Goal: Book appointment/travel/reservation

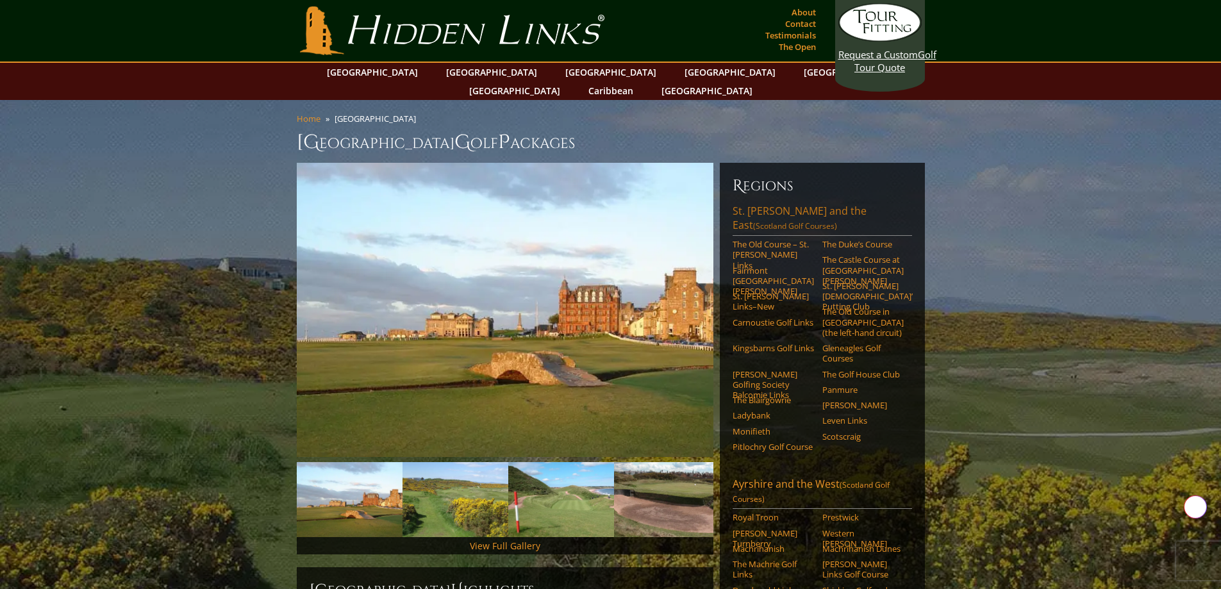
click at [781, 204] on link "[GEOGRAPHIC_DATA][PERSON_NAME] and the East (Scotland Golf Courses)" at bounding box center [822, 220] width 179 height 32
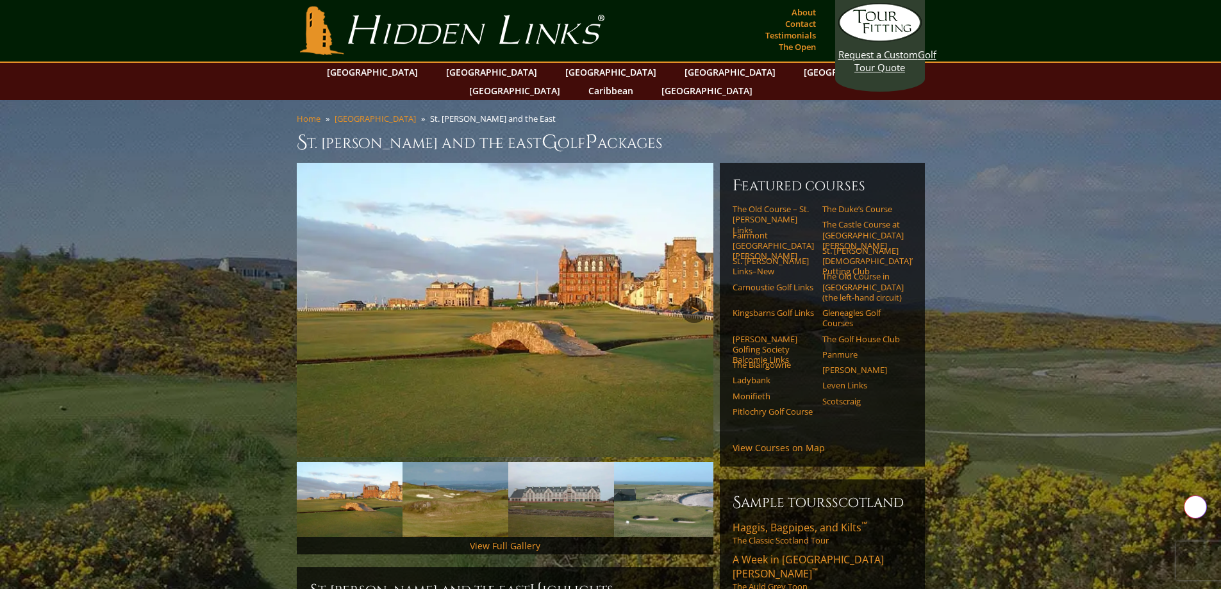
click at [690, 297] on link "Next" at bounding box center [694, 310] width 26 height 26
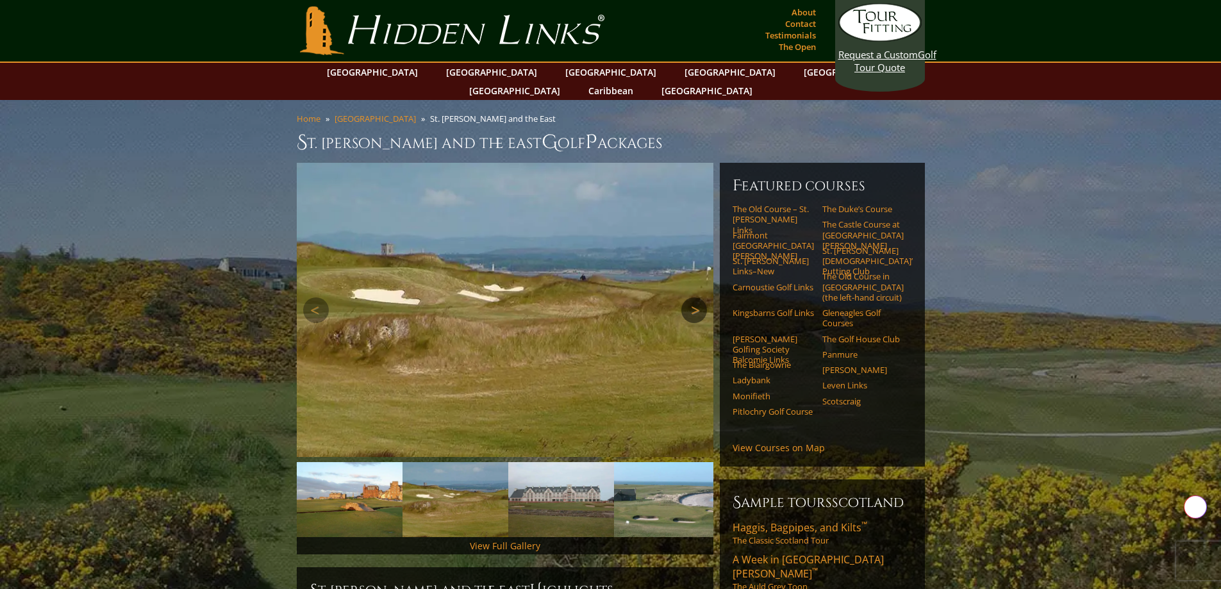
click at [690, 297] on link "Next" at bounding box center [694, 310] width 26 height 26
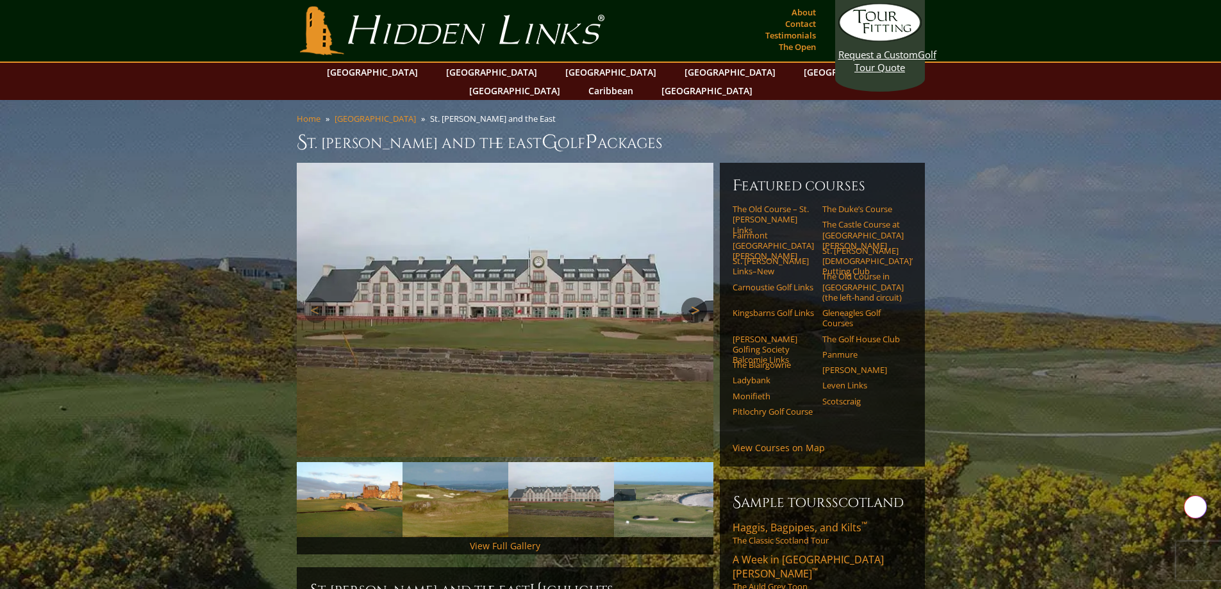
click at [690, 297] on link "Next" at bounding box center [694, 310] width 26 height 26
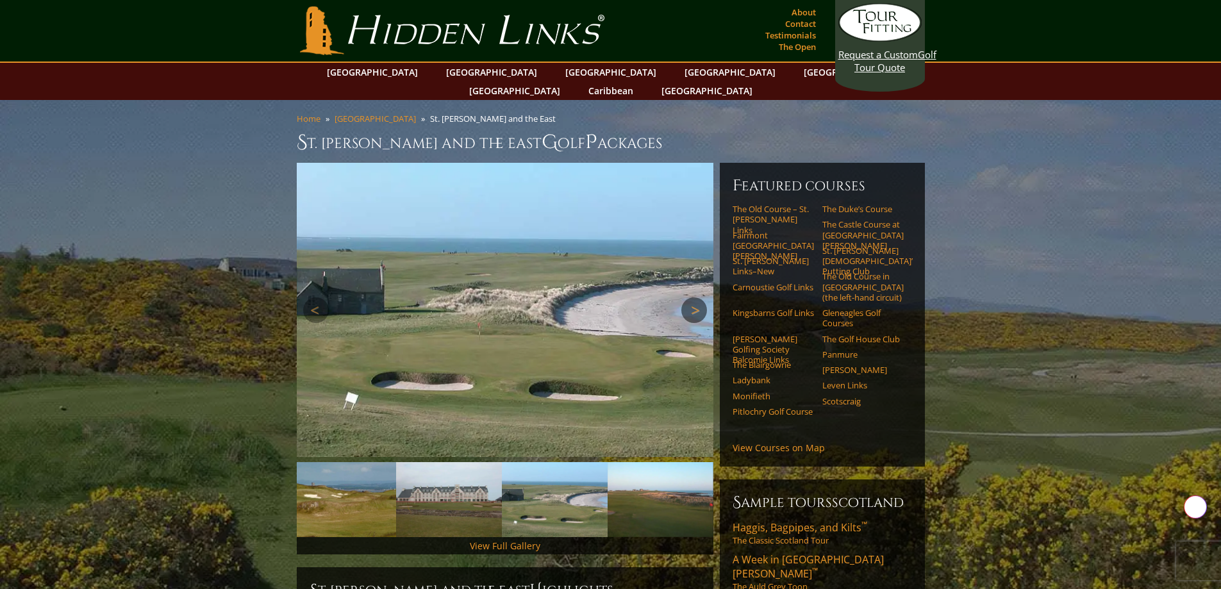
click at [690, 297] on link "Next" at bounding box center [694, 310] width 26 height 26
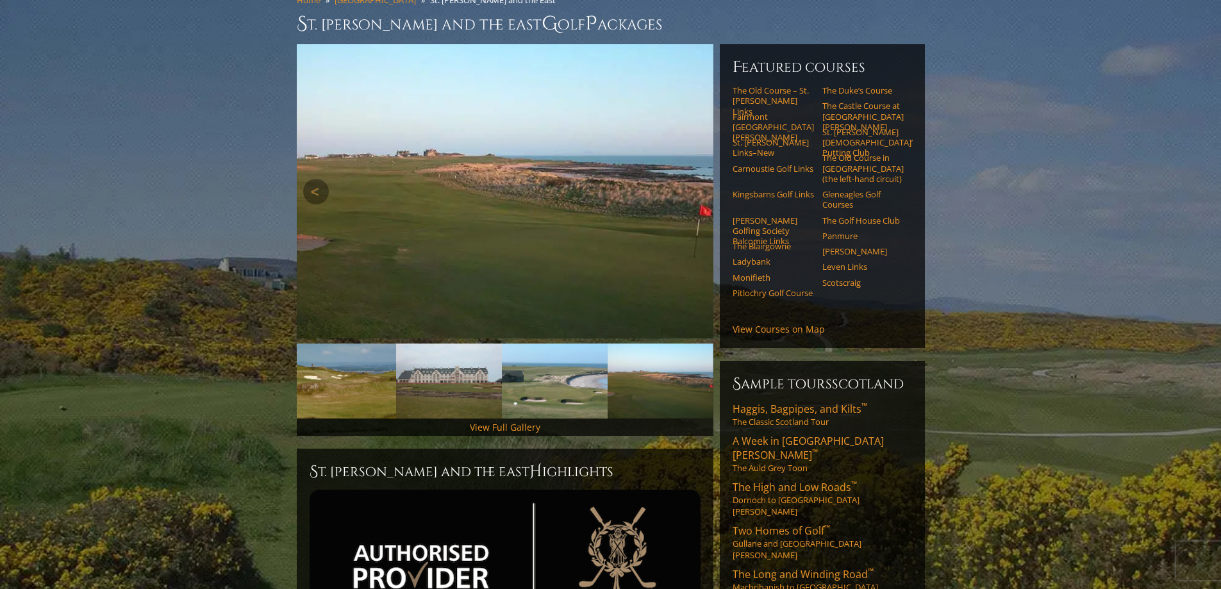
scroll to position [128, 0]
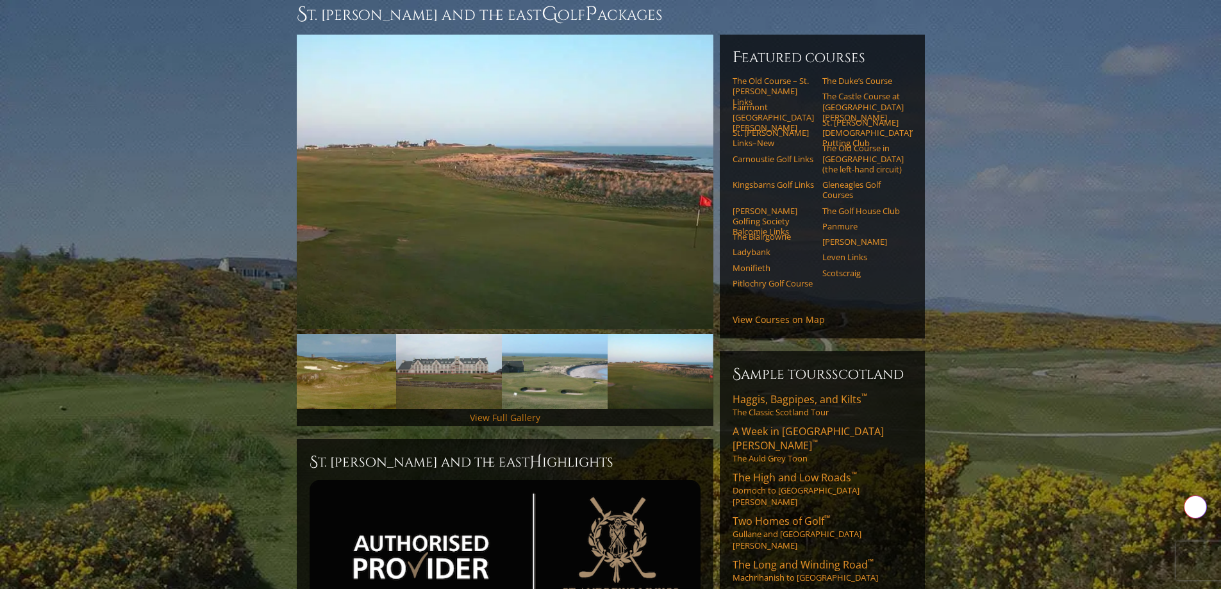
click at [521, 411] on link "View Full Gallery" at bounding box center [505, 417] width 70 height 12
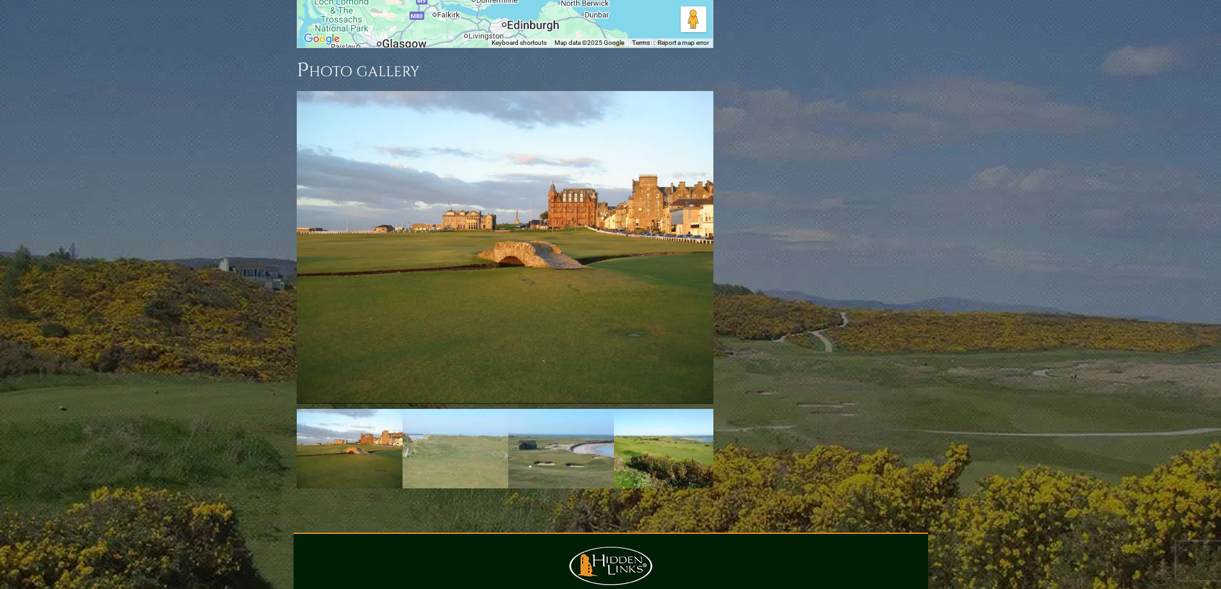
scroll to position [1909, 0]
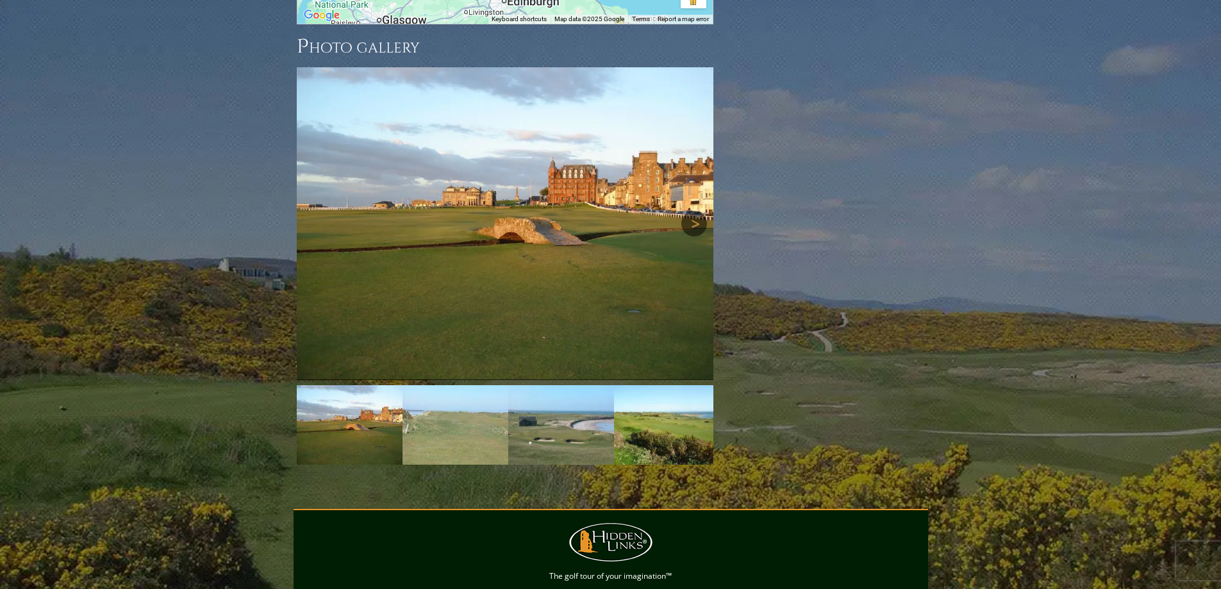
click at [696, 211] on link "Next" at bounding box center [694, 224] width 26 height 26
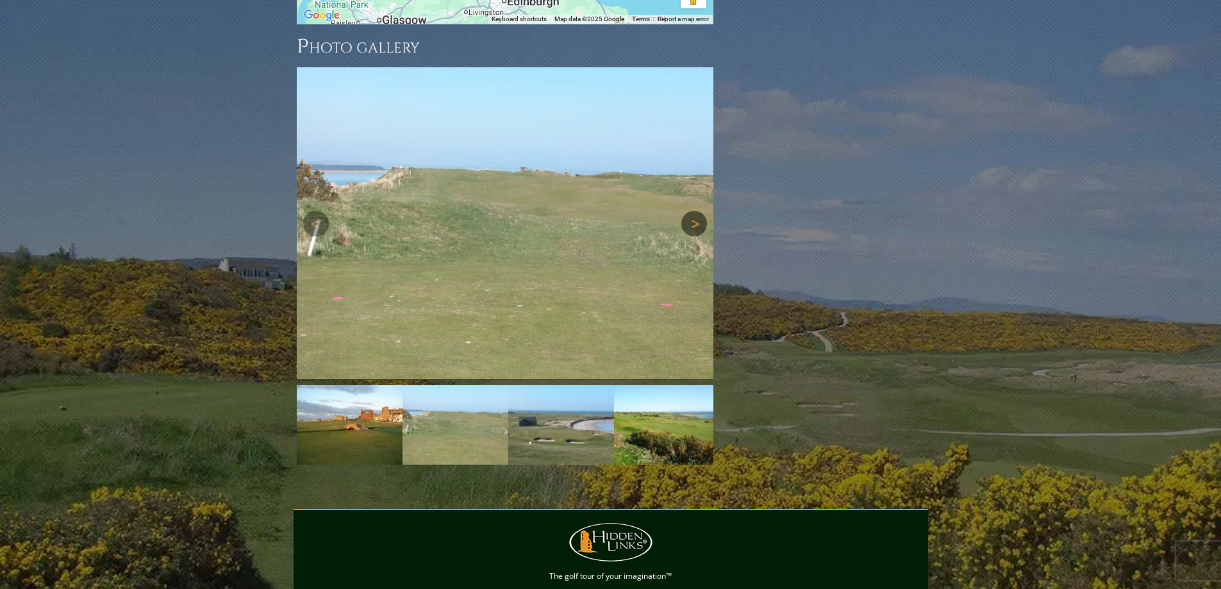
click at [696, 211] on link "Next" at bounding box center [694, 224] width 26 height 26
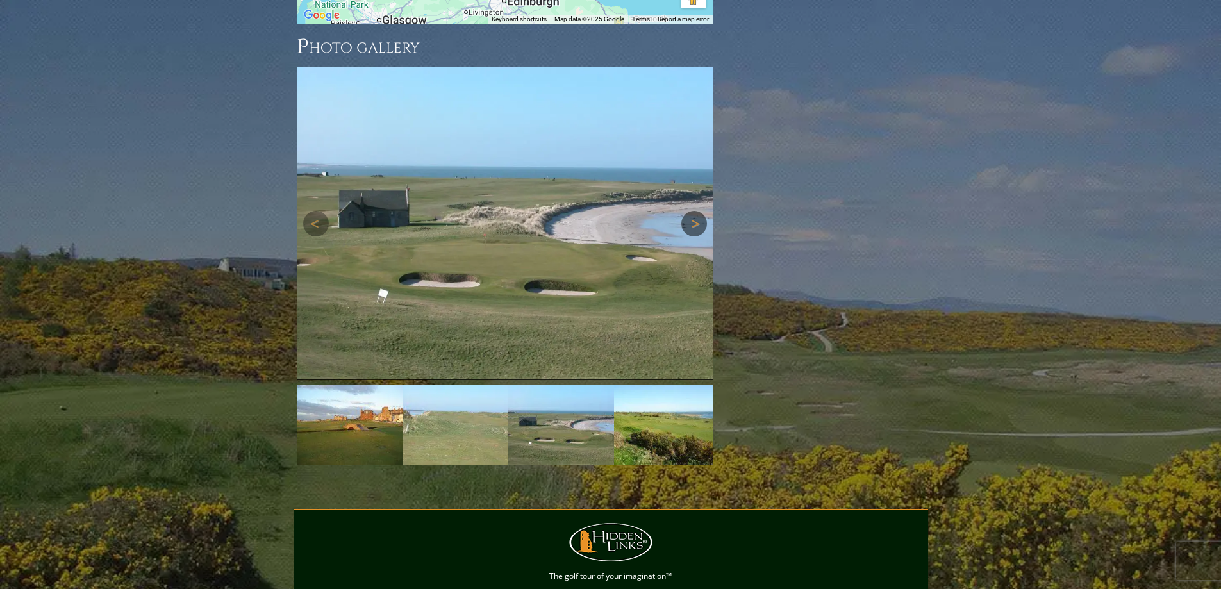
click at [696, 211] on link "Next" at bounding box center [694, 224] width 26 height 26
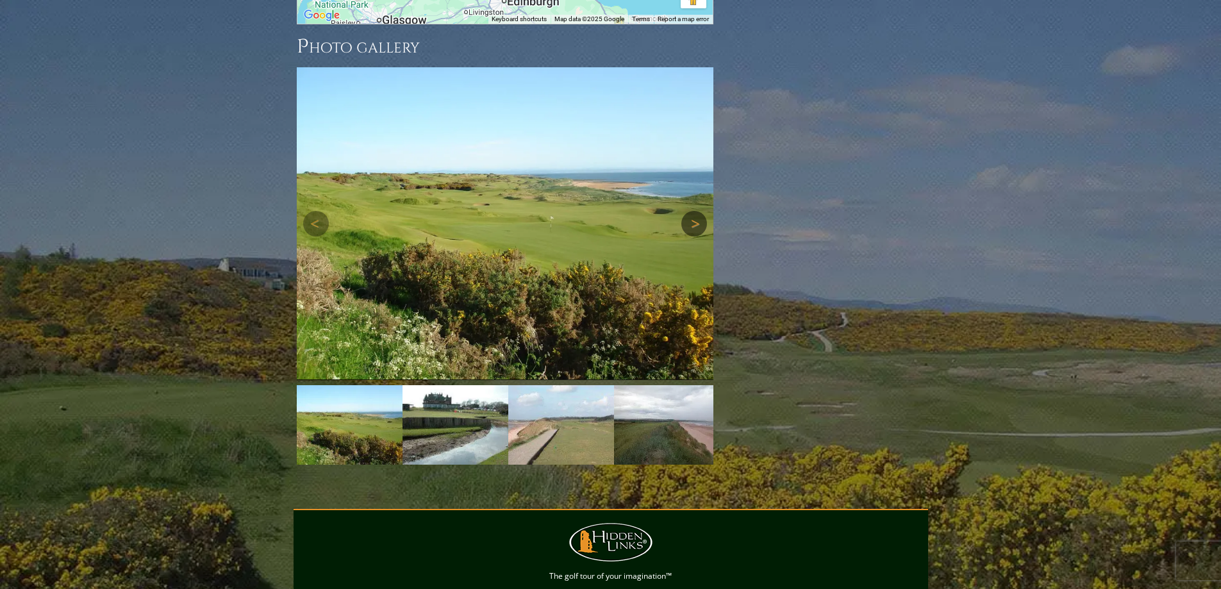
click at [696, 211] on link "Next" at bounding box center [694, 224] width 26 height 26
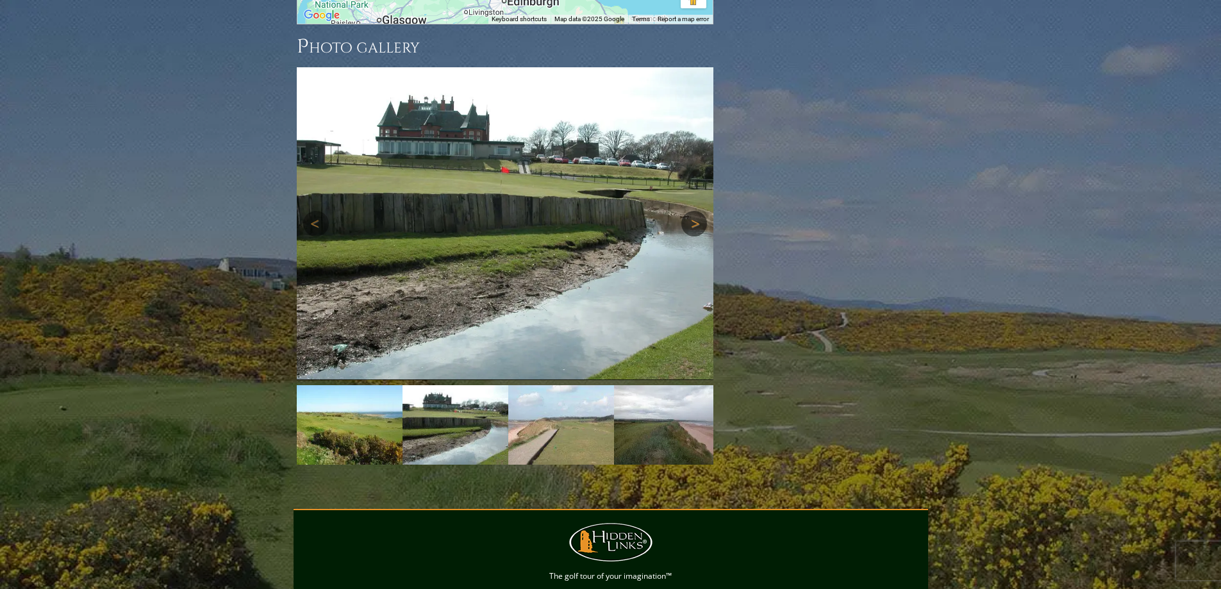
click at [696, 211] on link "Next" at bounding box center [694, 224] width 26 height 26
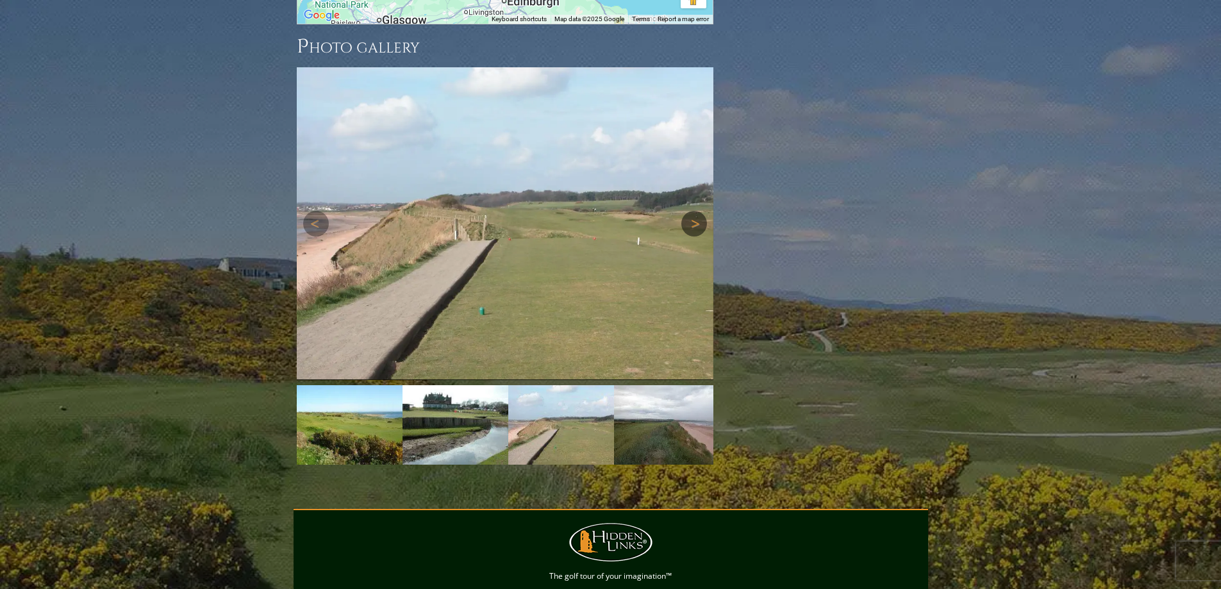
click at [696, 211] on link "Next" at bounding box center [694, 224] width 26 height 26
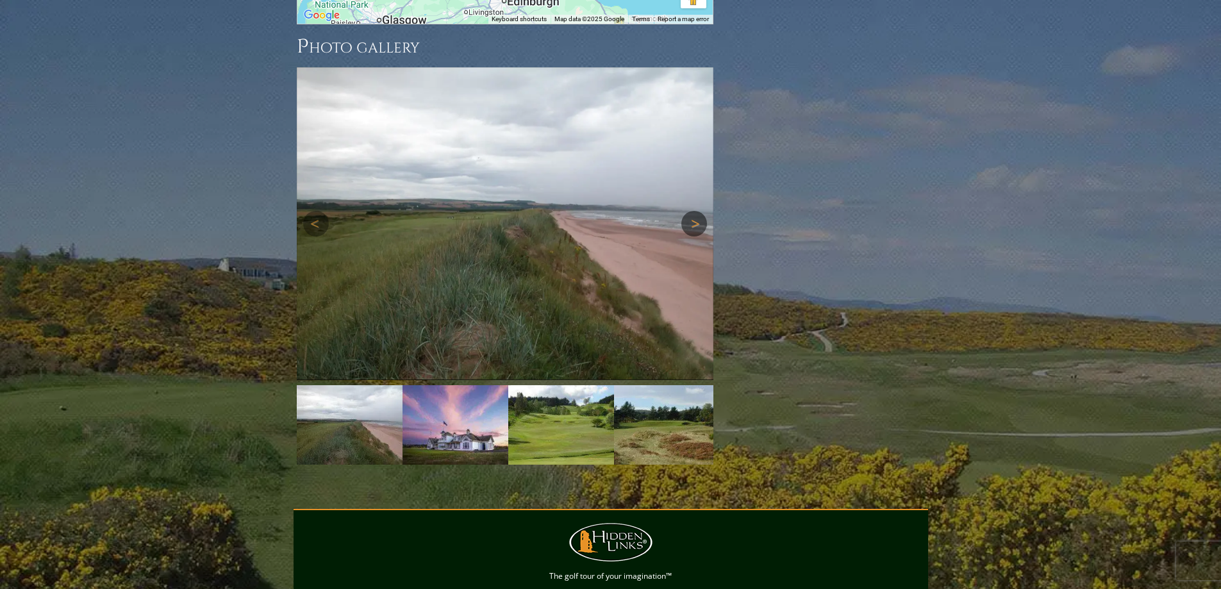
click at [696, 211] on link "Next" at bounding box center [694, 224] width 26 height 26
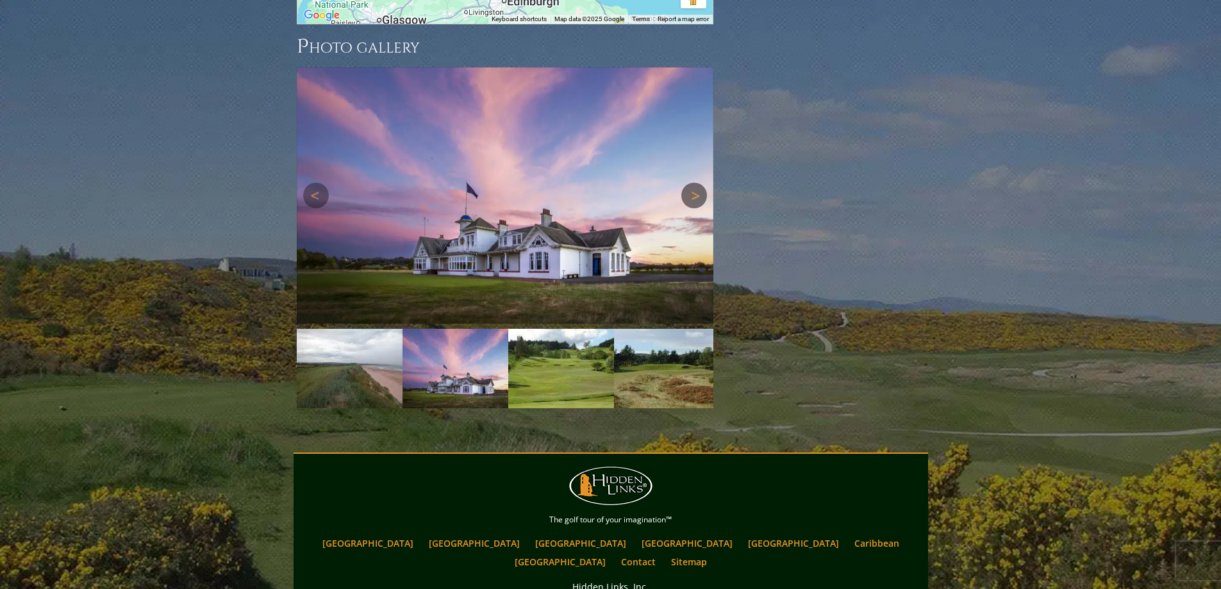
click at [696, 183] on link "Next" at bounding box center [694, 196] width 26 height 26
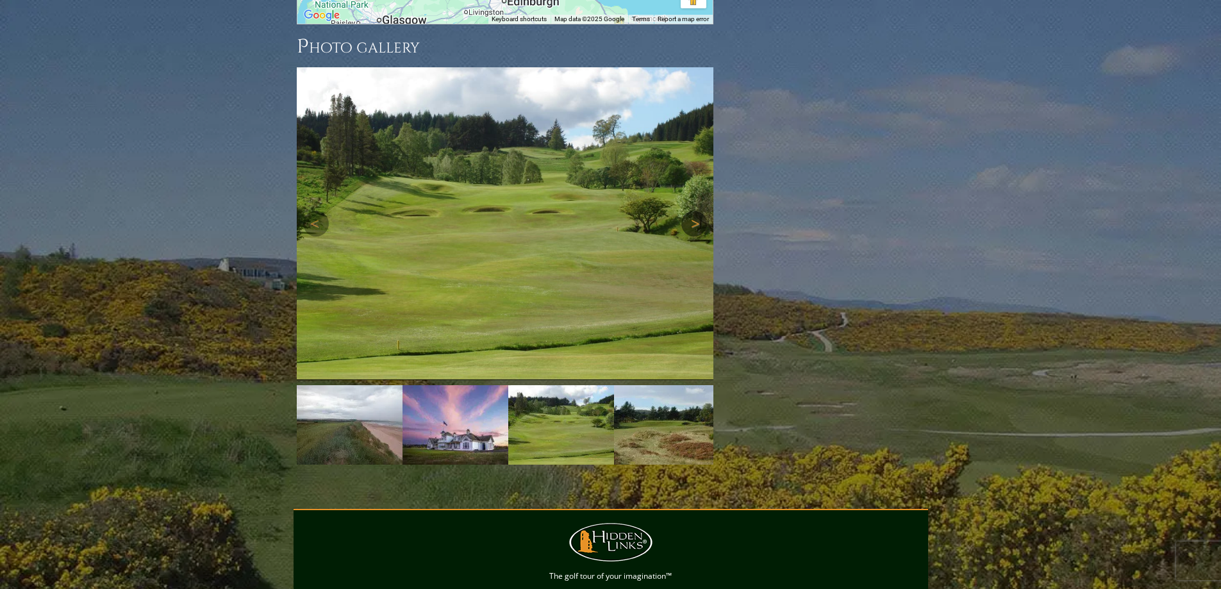
click at [696, 211] on link "Next" at bounding box center [694, 224] width 26 height 26
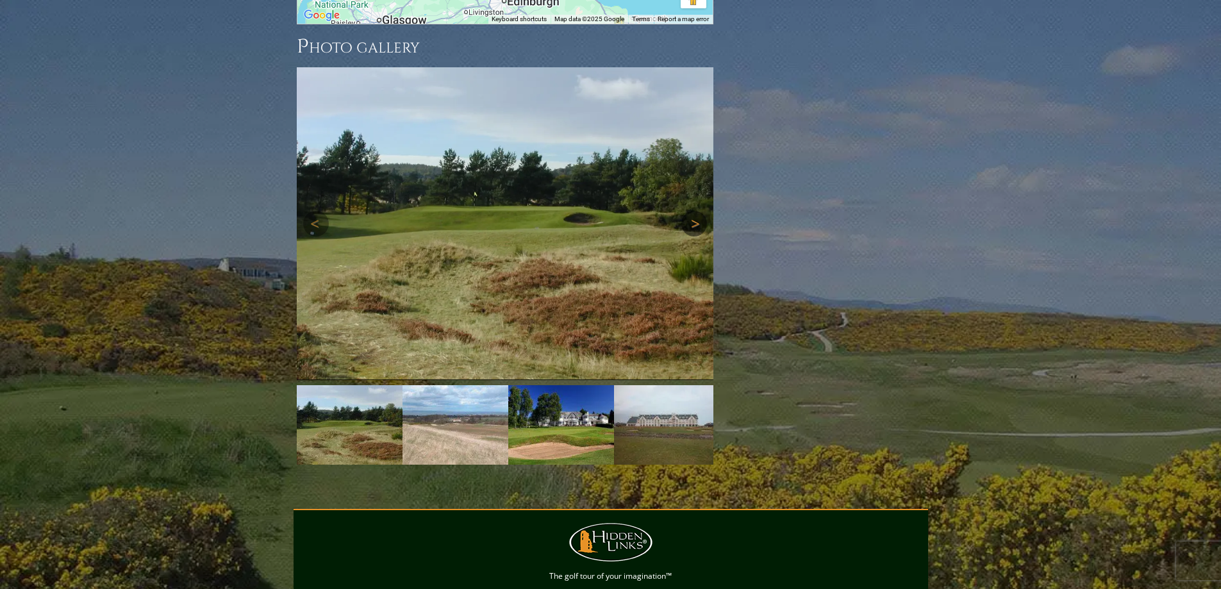
click at [696, 211] on link "Next" at bounding box center [694, 224] width 26 height 26
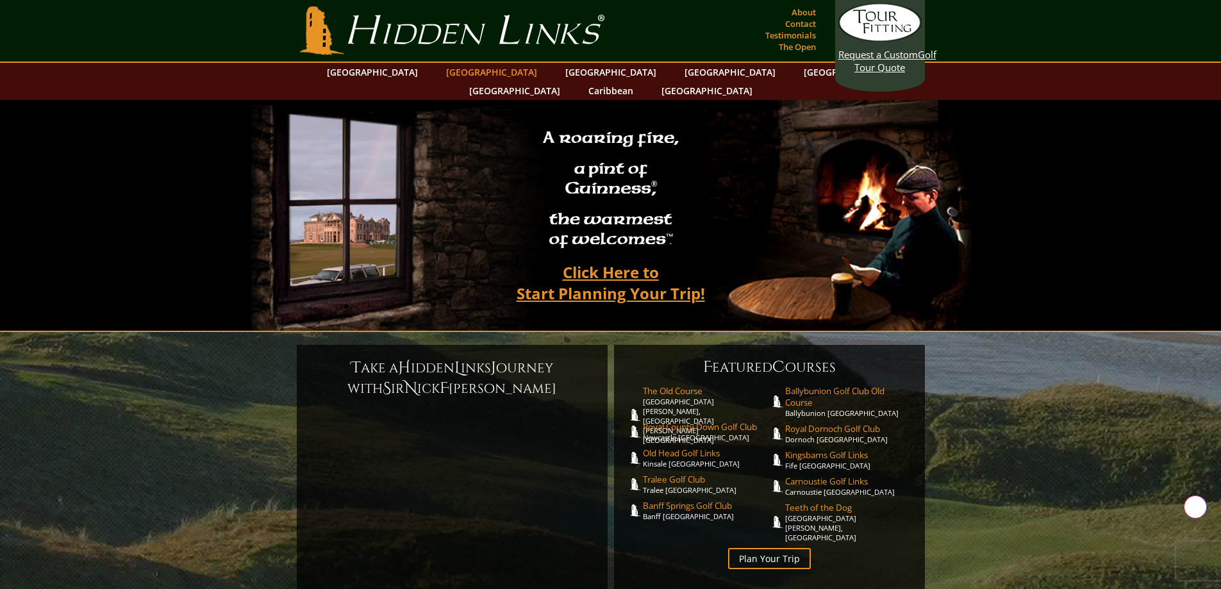
click at [470, 69] on link "[GEOGRAPHIC_DATA]" at bounding box center [492, 72] width 104 height 19
